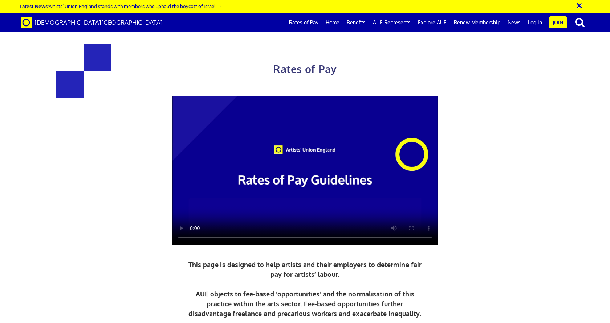
scroll to position [872, 0]
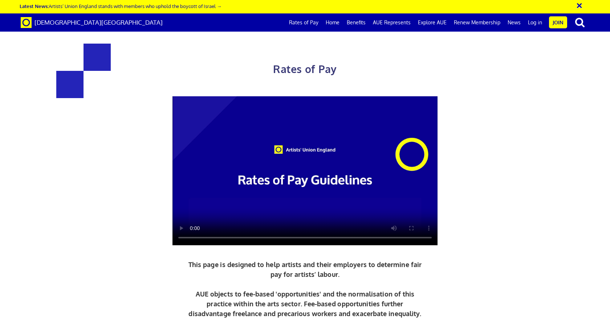
scroll to position [327, 0]
drag, startPoint x: 116, startPoint y: 217, endPoint x: 153, endPoint y: 188, distance: 47.0
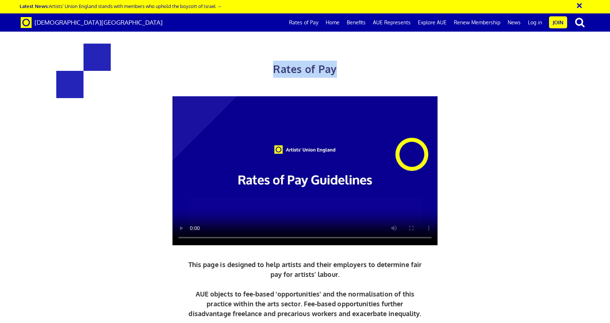
drag, startPoint x: 275, startPoint y: 69, endPoint x: 334, endPoint y: 70, distance: 58.9
click at [334, 70] on span "Rates of Pay" at bounding box center [305, 68] width 64 height 13
copy span "Rates of Pay"
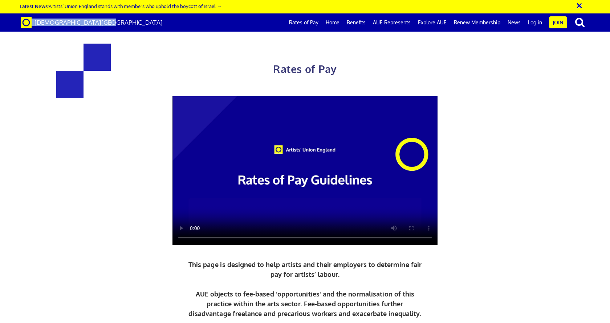
drag, startPoint x: 111, startPoint y: 25, endPoint x: 27, endPoint y: 25, distance: 83.9
click at [27, 25] on div "[DEMOGRAPHIC_DATA][GEOGRAPHIC_DATA] Rates of Pay Home Benefits AUE Represents E…" at bounding box center [305, 22] width 580 height 18
copy link "[DEMOGRAPHIC_DATA][GEOGRAPHIC_DATA]"
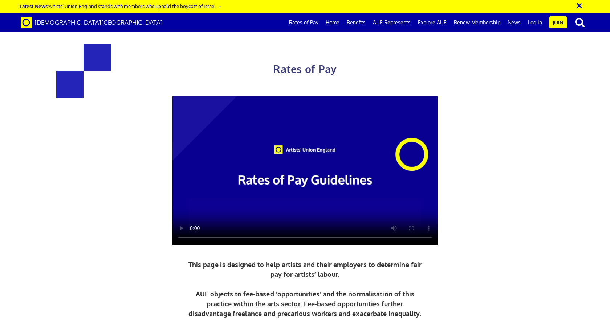
scroll to position [291, 0]
